Goal: Information Seeking & Learning: Learn about a topic

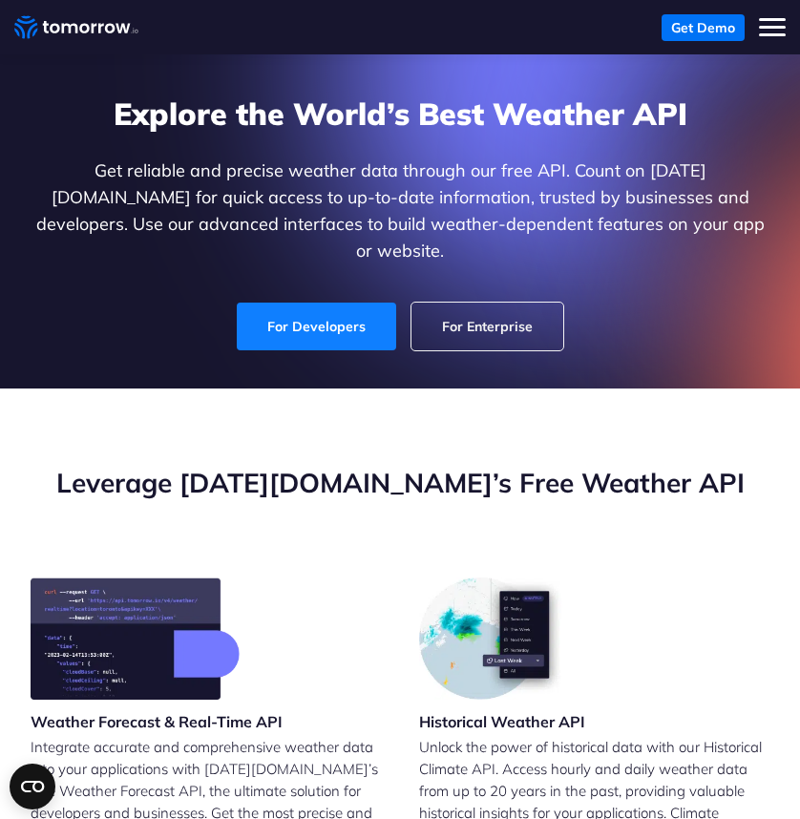
click at [349, 318] on link "For Developers" at bounding box center [316, 326] width 159 height 48
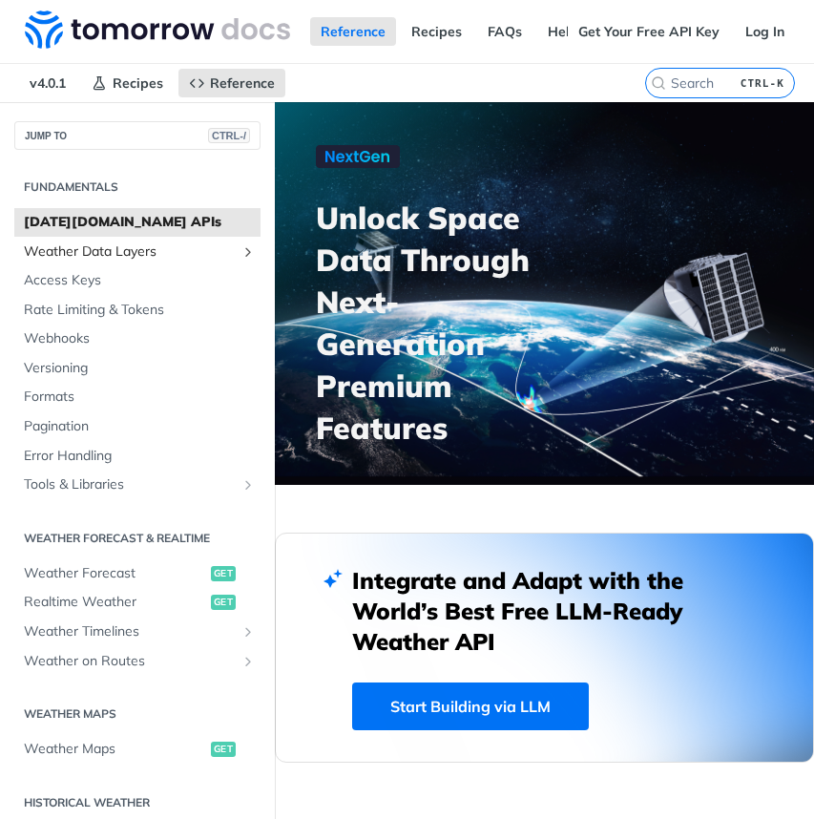
click at [132, 251] on span "Weather Data Layers" at bounding box center [130, 251] width 212 height 19
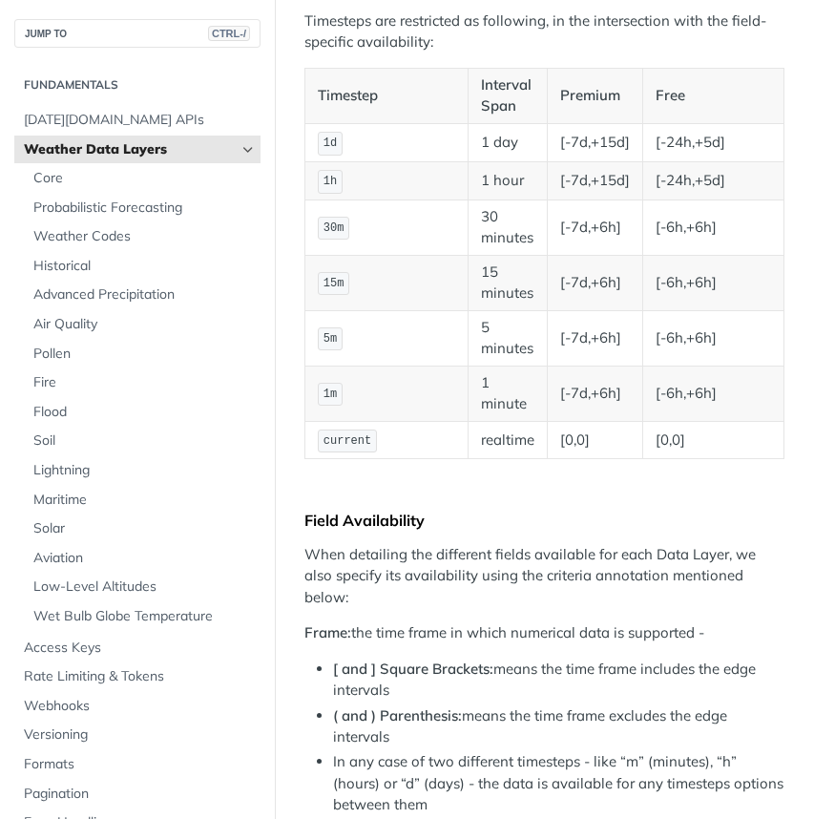
scroll to position [477, 0]
